Goal: Navigation & Orientation: Find specific page/section

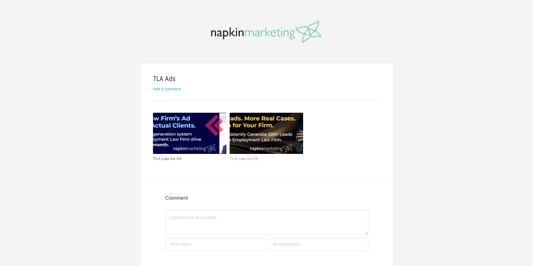
click at [187, 129] on img at bounding box center [190, 133] width 74 height 41
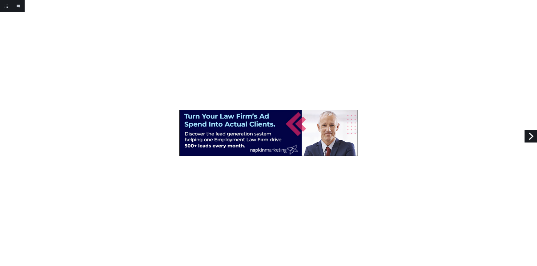
click at [528, 137] on link "Next" at bounding box center [531, 136] width 12 height 12
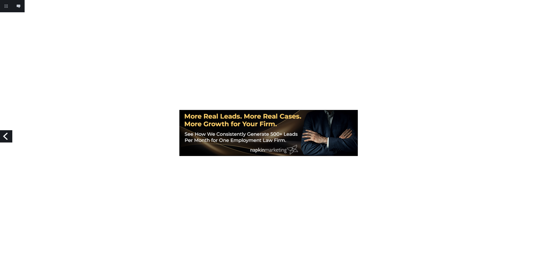
click at [10, 134] on link "Previous" at bounding box center [6, 136] width 12 height 12
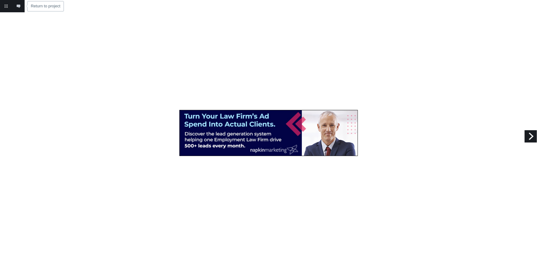
click at [8, 6] on link "Return to project" at bounding box center [6, 6] width 12 height 12
